Goal: Task Accomplishment & Management: Manage account settings

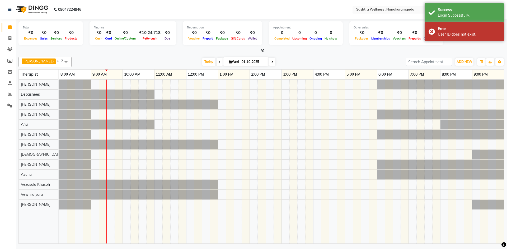
click at [407, 8] on input "text" at bounding box center [393, 9] width 77 height 5
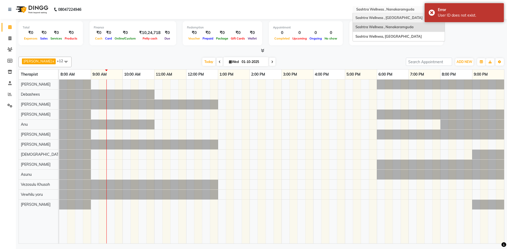
click at [397, 19] on span "Sashtra Wellness , Golconda Fort" at bounding box center [388, 18] width 67 height 4
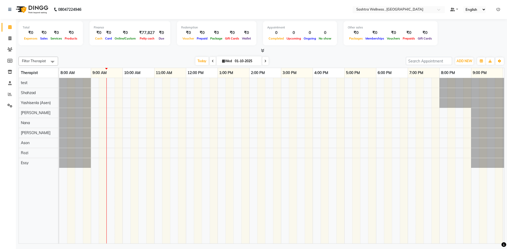
click at [283, 135] on div at bounding box center [312, 161] width 507 height 166
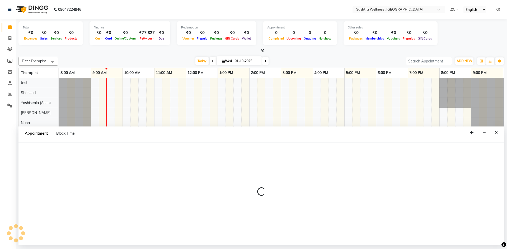
select select "68469"
select select "900"
select select "tentative"
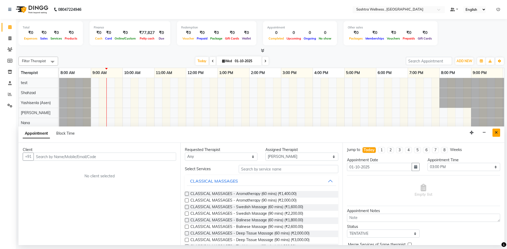
click at [500, 135] on button "Close" at bounding box center [496, 133] width 8 height 8
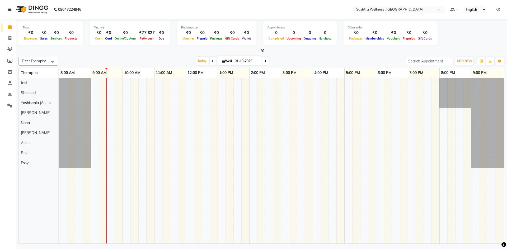
click at [207, 61] on div "Today Wed 01-10-2025" at bounding box center [232, 61] width 74 height 8
click at [212, 62] on icon at bounding box center [213, 61] width 2 height 3
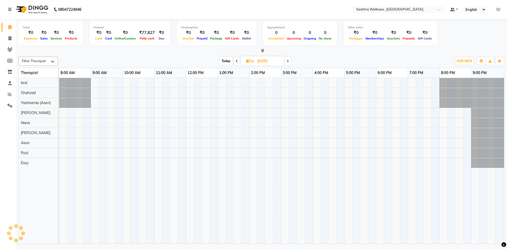
scroll to position [0, 32]
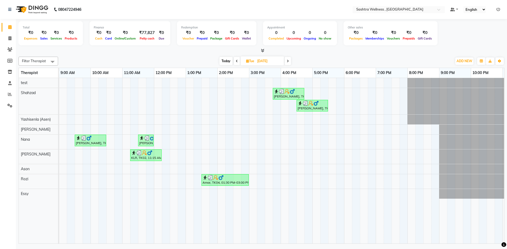
click at [290, 63] on span at bounding box center [287, 61] width 6 height 8
type input "01-10-2025"
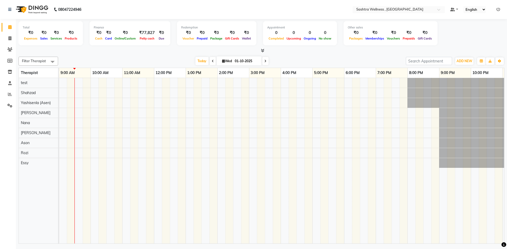
click at [235, 61] on input "01-10-2025" at bounding box center [246, 61] width 26 height 8
select select "10"
select select "2025"
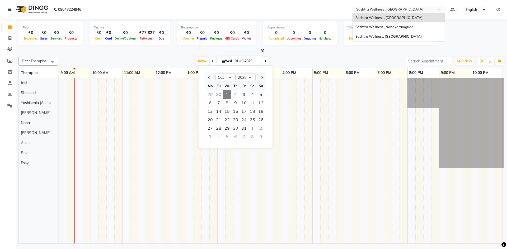
click at [387, 8] on input "text" at bounding box center [393, 9] width 77 height 5
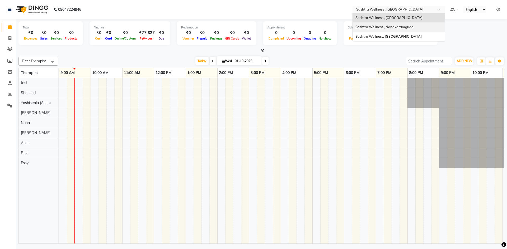
click at [387, 25] on span "Sashtra Wellness , Nanakaramguda" at bounding box center [384, 27] width 58 height 4
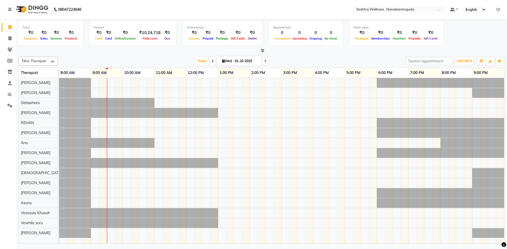
click at [498, 11] on icon at bounding box center [498, 10] width 4 height 4
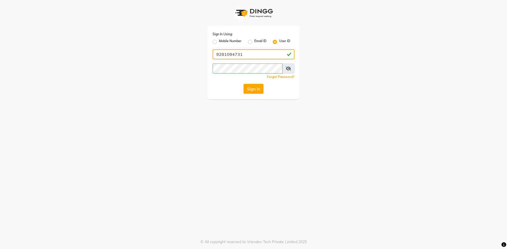
click at [256, 54] on input "9281094731" at bounding box center [253, 54] width 82 height 10
type input "8919070740"
click at [249, 87] on button "Sign In" at bounding box center [253, 89] width 20 height 10
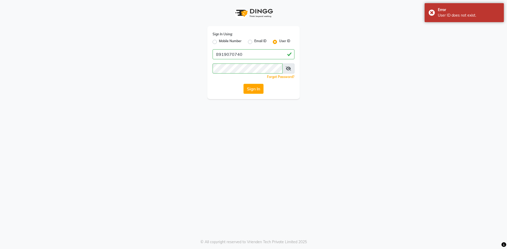
click at [221, 41] on label "Mobile Number" at bounding box center [230, 42] width 23 height 6
click at [221, 41] on input "Mobile Number" at bounding box center [220, 40] width 3 height 3
radio input "true"
radio input "false"
drag, startPoint x: 224, startPoint y: 43, endPoint x: 234, endPoint y: 53, distance: 14.4
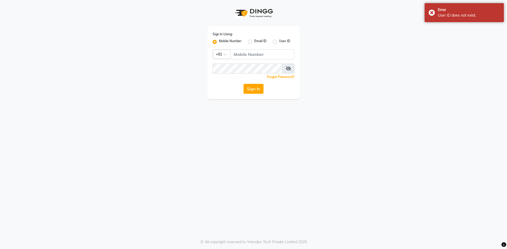
click at [225, 45] on div "Sign In Using: Mobile Number Email ID User ID Country Code × +91 Remember me Fo…" at bounding box center [253, 62] width 92 height 73
click at [246, 59] on input "Username" at bounding box center [262, 54] width 64 height 10
type input "7993831337"
drag, startPoint x: 260, startPoint y: 83, endPoint x: 255, endPoint y: 90, distance: 8.3
click at [255, 90] on div "Sign In Using: Mobile Number Email ID User ID Country Code × [PHONE_NUMBER] Rem…" at bounding box center [253, 62] width 92 height 73
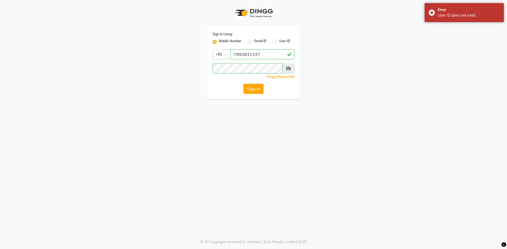
click at [255, 90] on button "Sign In" at bounding box center [253, 89] width 20 height 10
